Goal: Task Accomplishment & Management: Complete application form

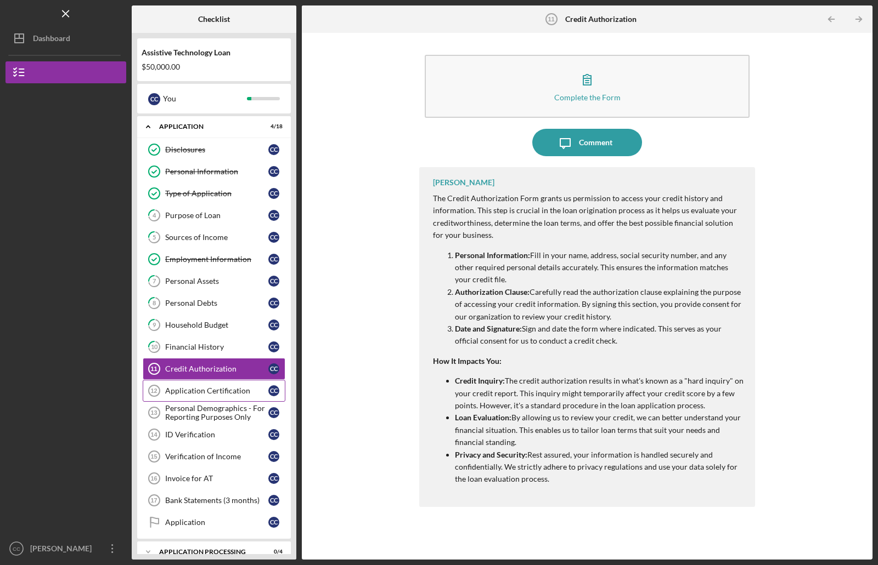
click at [170, 391] on div "Application Certification" at bounding box center [216, 391] width 103 height 9
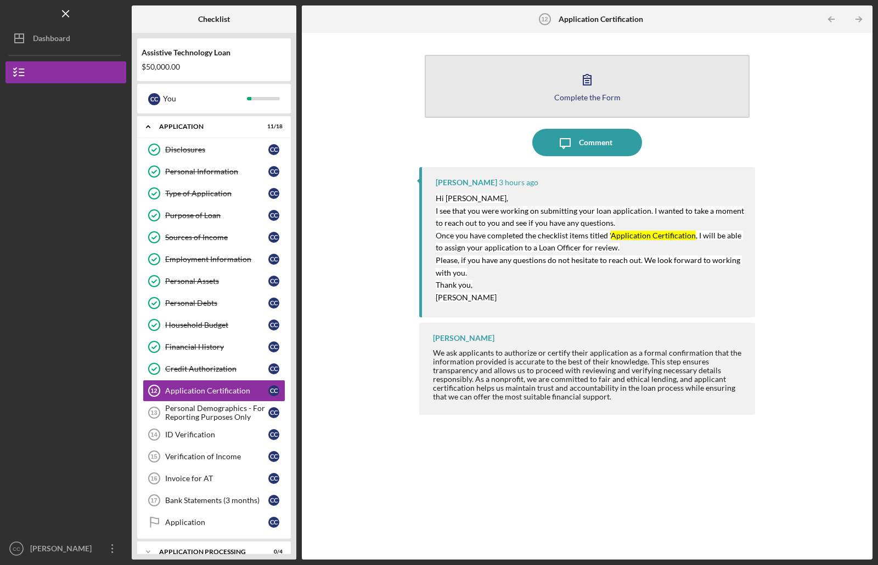
click at [583, 74] on icon "button" at bounding box center [586, 79] width 27 height 27
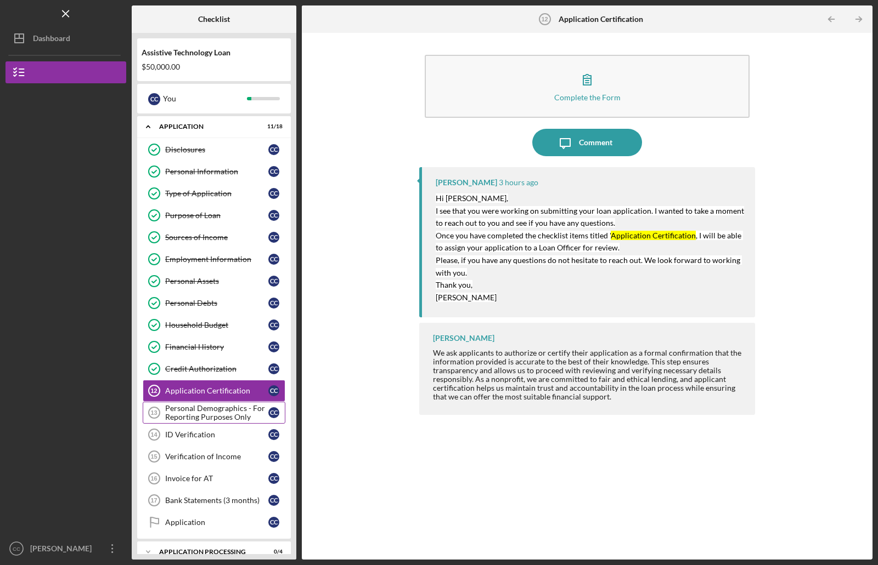
click at [213, 409] on div "Personal Demographics - For Reporting Purposes Only" at bounding box center [216, 413] width 103 height 18
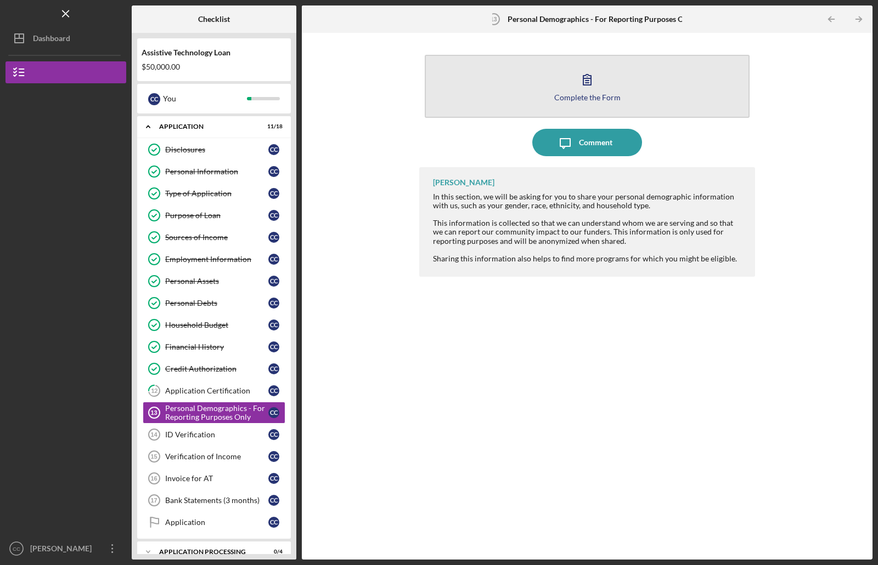
click at [589, 81] on icon "button" at bounding box center [586, 79] width 27 height 27
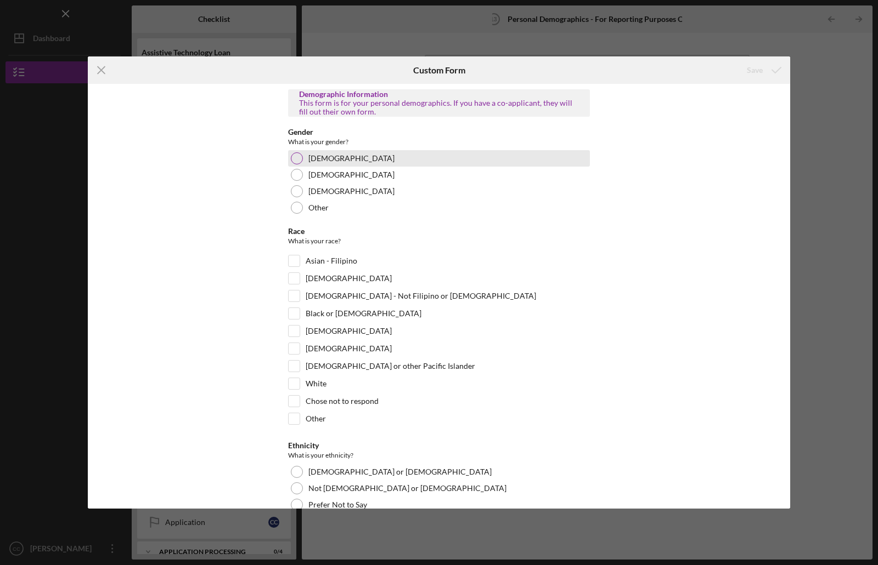
click at [300, 157] on div at bounding box center [297, 158] width 12 height 12
click at [289, 380] on input "White" at bounding box center [294, 383] width 11 height 11
checkbox input "true"
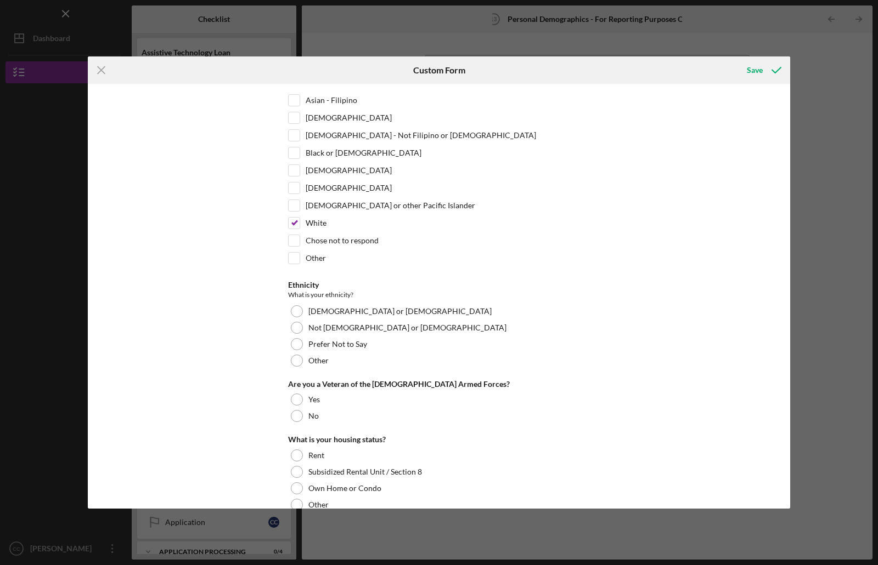
scroll to position [165, 0]
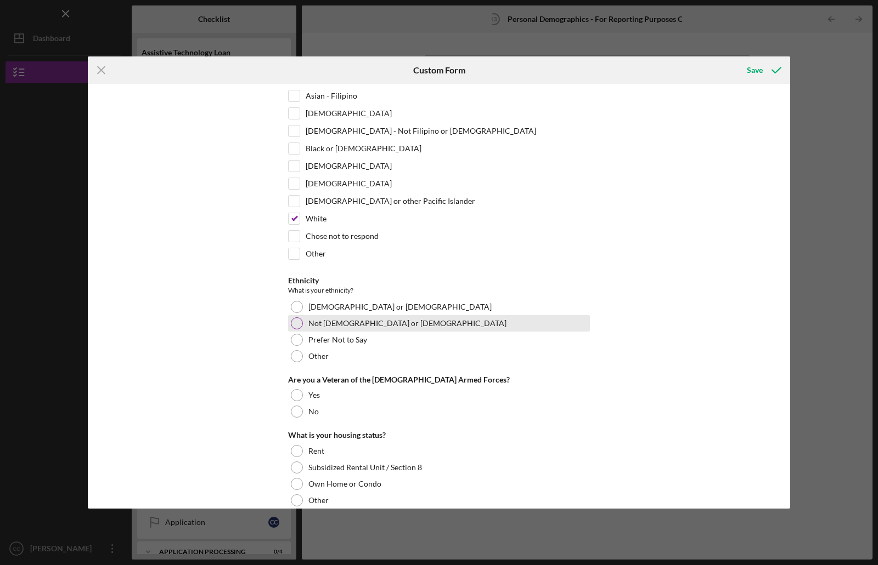
click at [292, 327] on div at bounding box center [297, 324] width 12 height 12
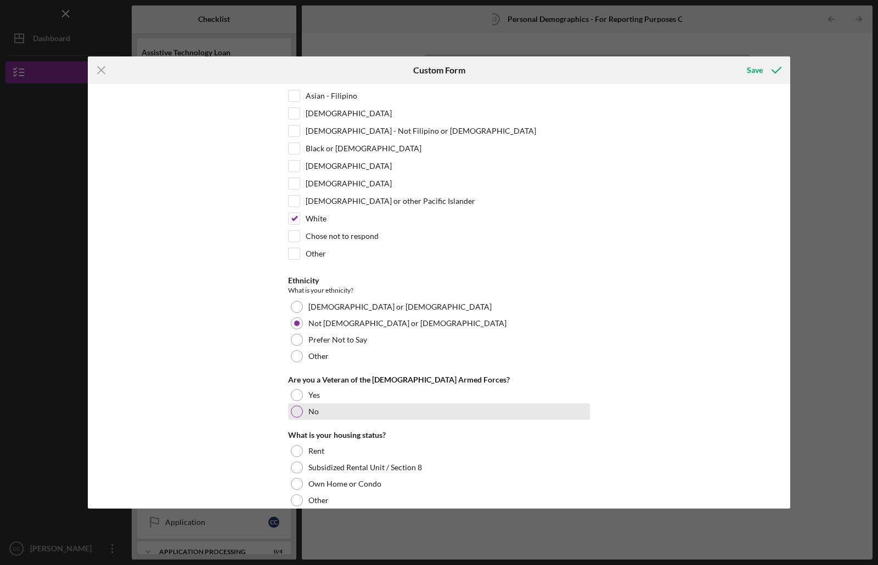
click at [293, 412] on div at bounding box center [297, 412] width 12 height 12
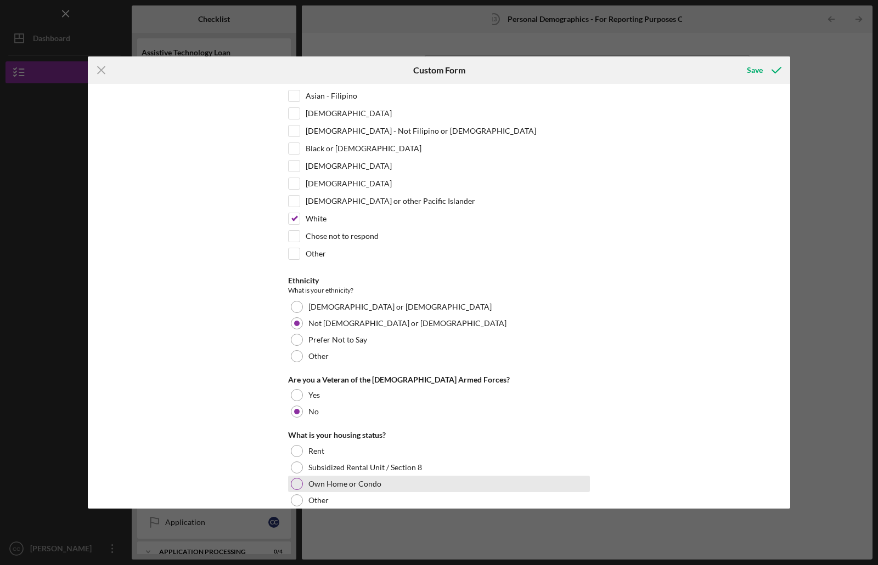
click at [299, 482] on div at bounding box center [297, 484] width 12 height 12
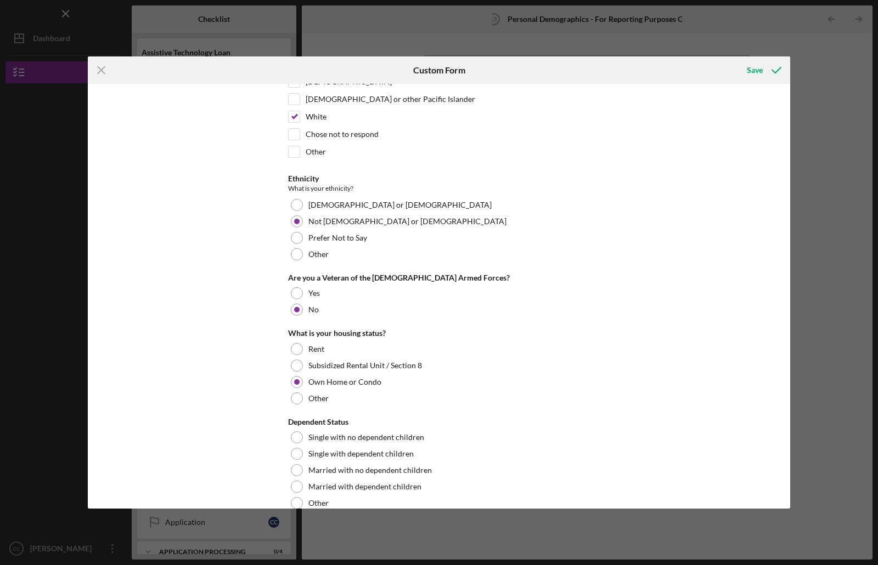
scroll to position [286, 0]
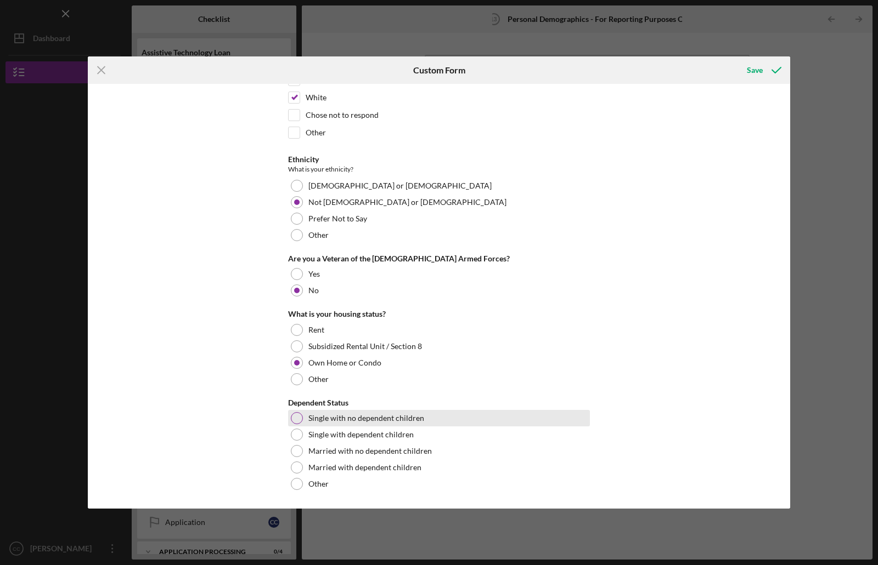
click at [293, 419] on div at bounding box center [297, 418] width 12 height 12
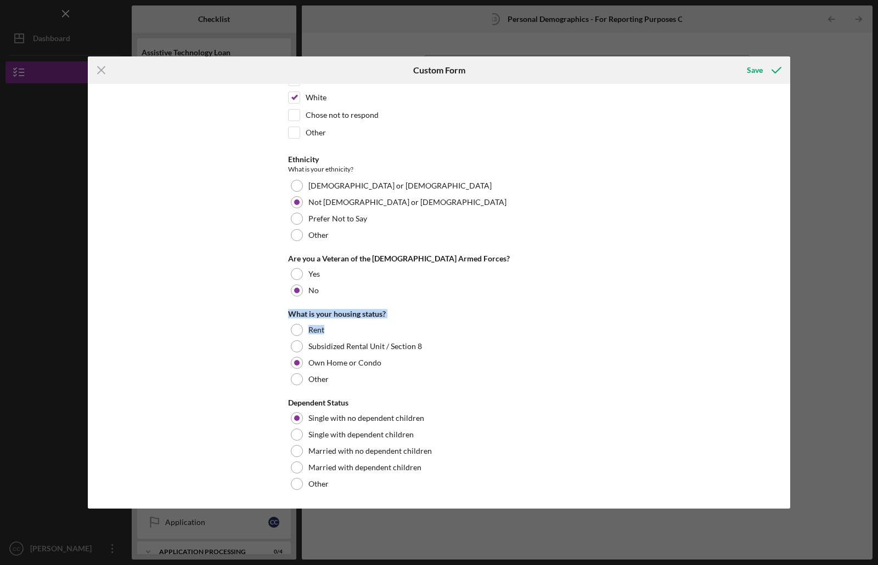
drag, startPoint x: 786, startPoint y: 290, endPoint x: 776, endPoint y: 258, distance: 33.3
click at [788, 321] on div "Demographic Information This form is for your personal demographics. If you hav…" at bounding box center [439, 296] width 702 height 425
click at [748, 71] on div "Save" at bounding box center [754, 70] width 16 height 22
